Goal: Task Accomplishment & Management: Manage account settings

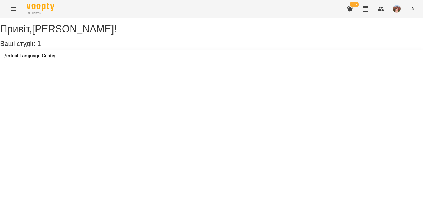
click at [51, 58] on h3 "Perfect Language Center" at bounding box center [29, 55] width 52 height 5
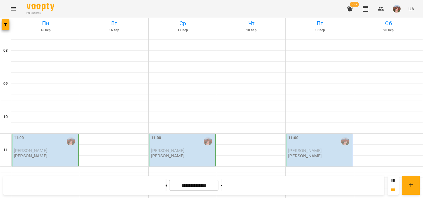
scroll to position [317, 0]
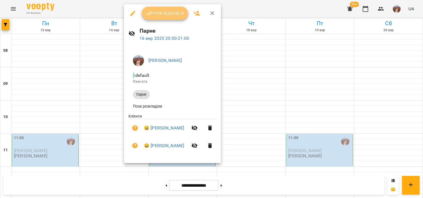
click at [163, 8] on button "Урок відбувся" at bounding box center [165, 13] width 46 height 13
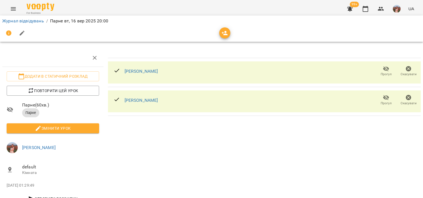
click at [225, 32] on icon "button" at bounding box center [225, 33] width 6 height 4
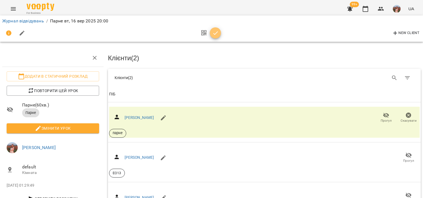
click at [218, 32] on span "button" at bounding box center [215, 33] width 11 height 7
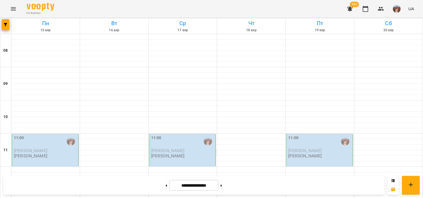
scroll to position [347, 0]
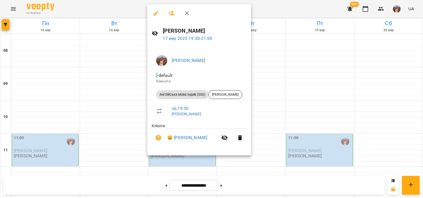
click at [302, 59] on div at bounding box center [211, 99] width 423 height 198
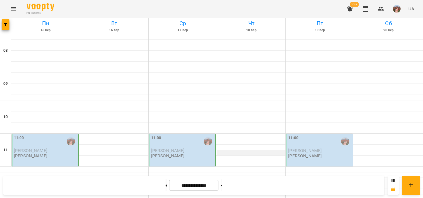
scroll to position [35, 0]
